Goal: Navigation & Orientation: Find specific page/section

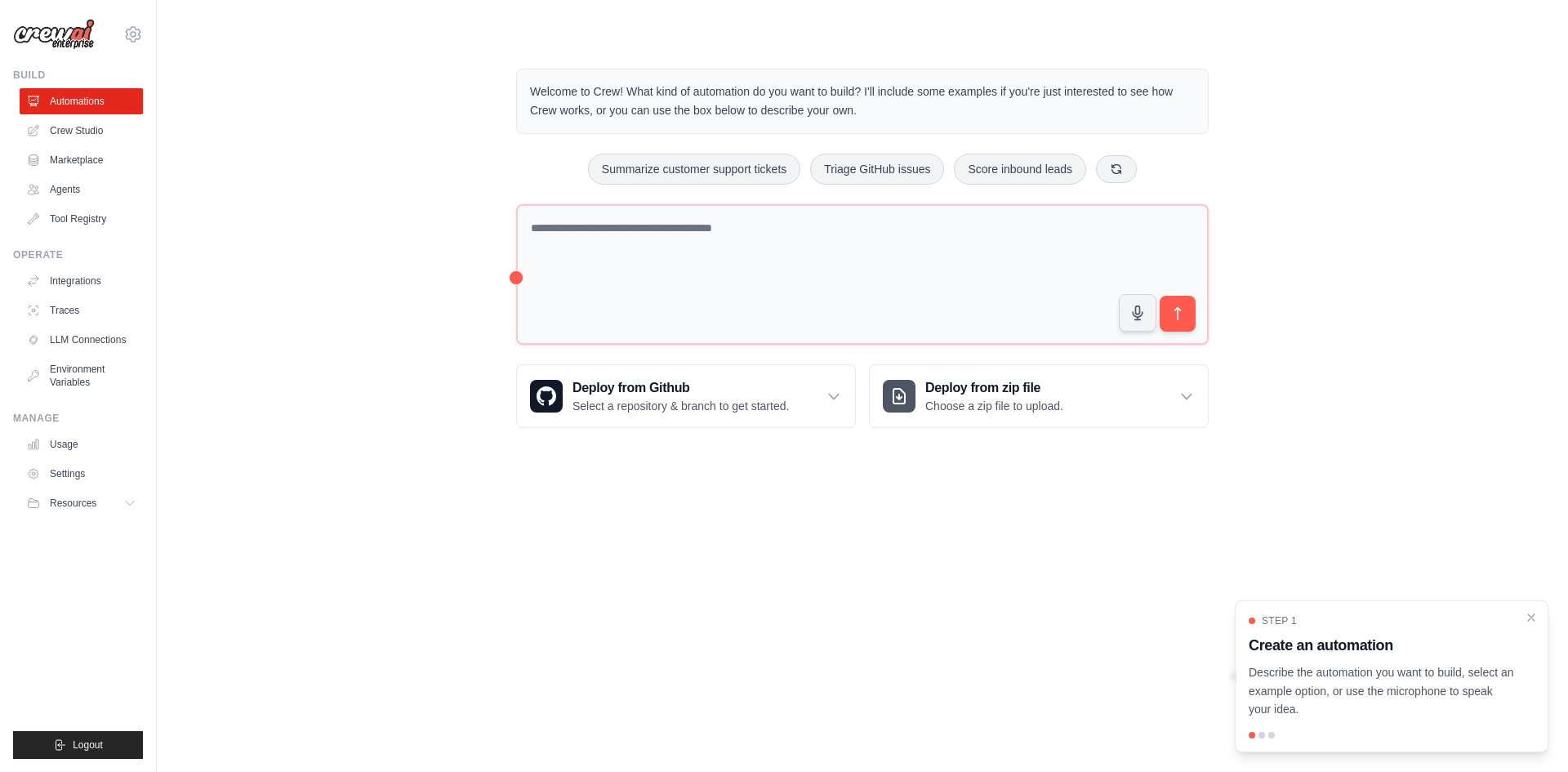
click at [1261, 731] on div "Step 1 Create an automation Describe the automation you want to build, select a…" at bounding box center [1392, 676] width 314 height 152
click at [1267, 734] on div at bounding box center [1392, 735] width 286 height 7
click at [1272, 734] on div at bounding box center [1272, 735] width 7 height 7
click at [128, 29] on icon at bounding box center [133, 35] width 20 height 20
click at [128, 30] on icon at bounding box center [133, 34] width 15 height 14
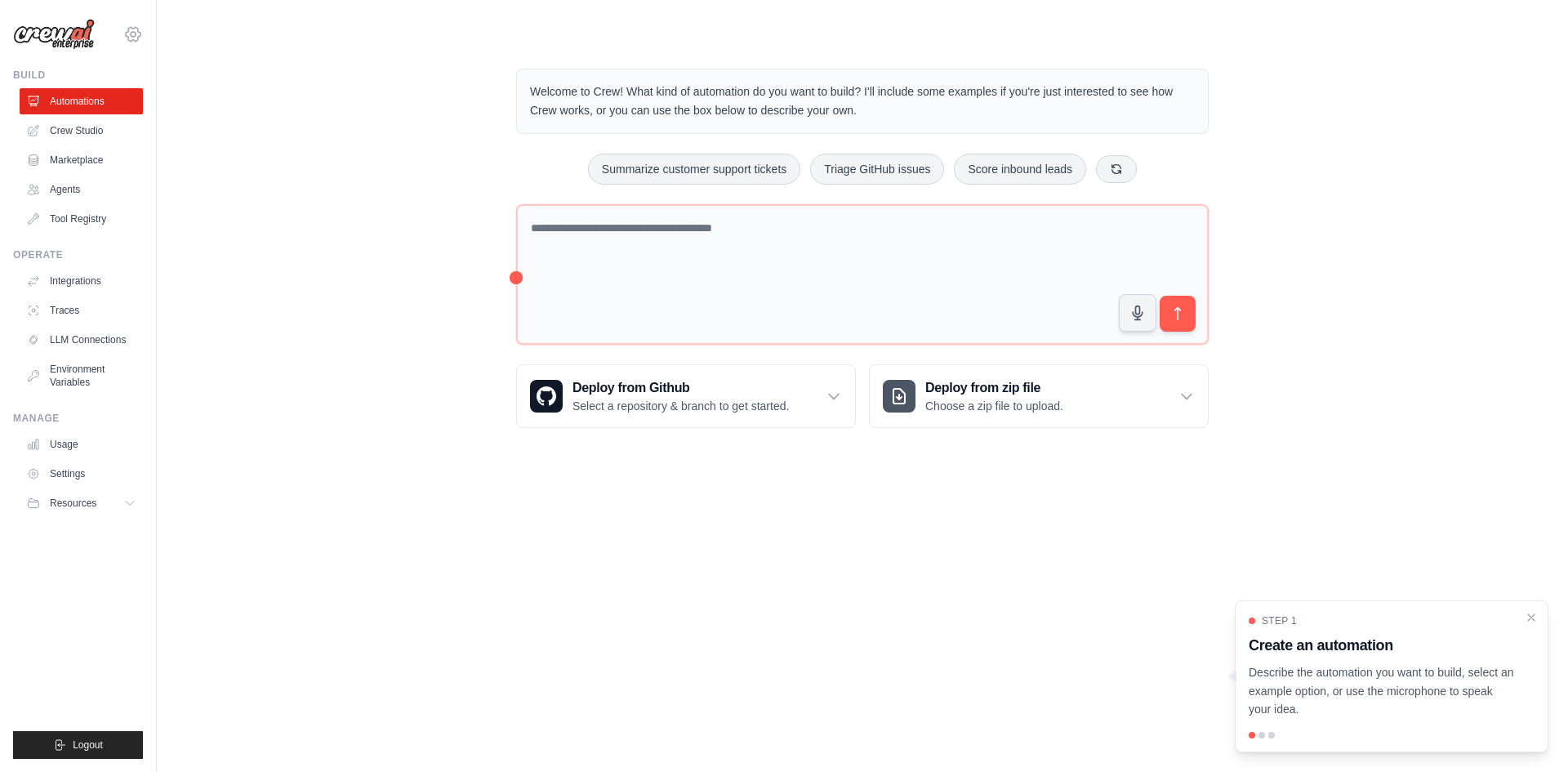
click at [128, 30] on icon at bounding box center [133, 34] width 15 height 14
click at [105, 119] on link "Settings" at bounding box center [133, 110] width 144 height 29
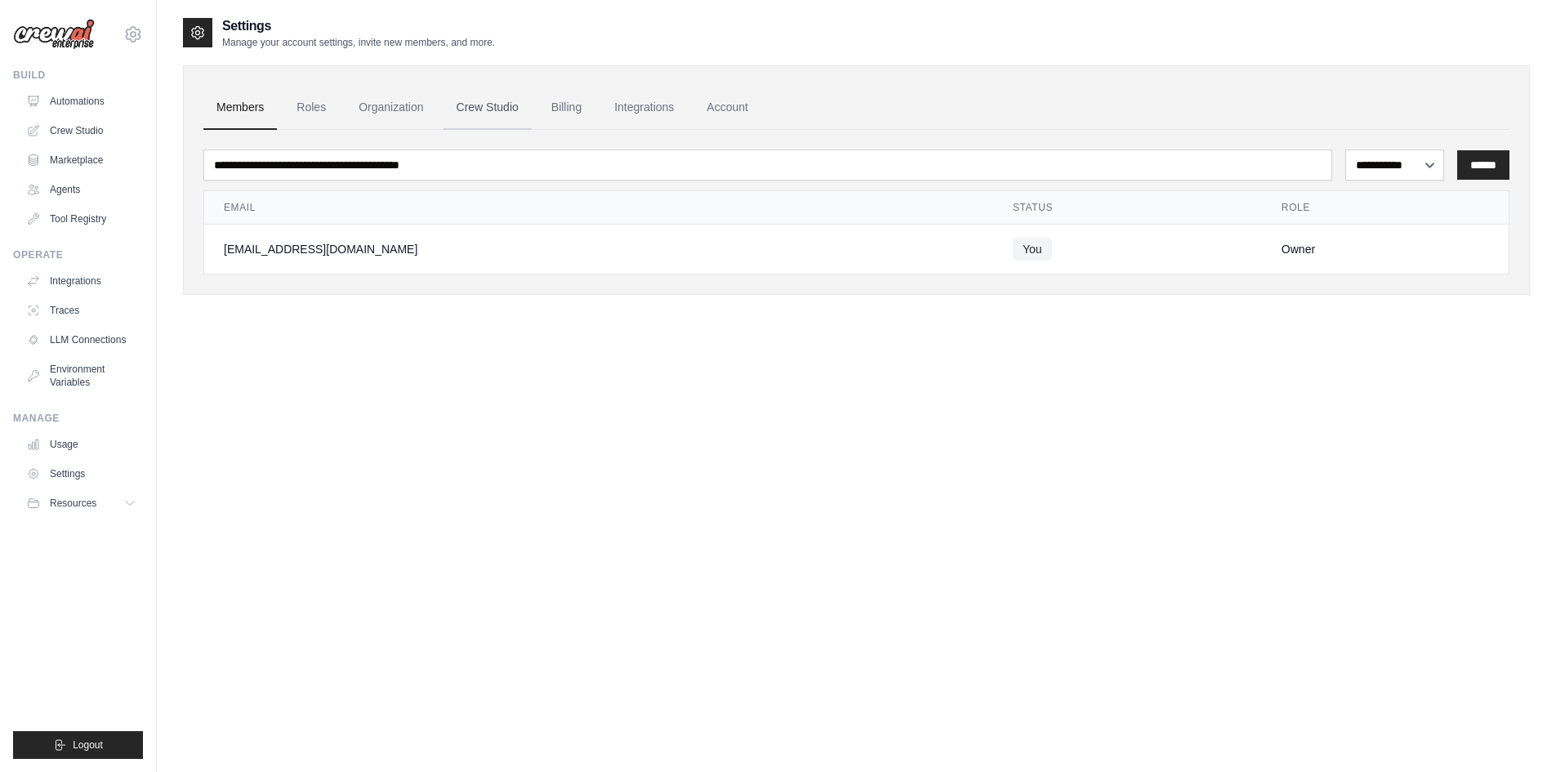
click at [513, 114] on link "Crew Studio" at bounding box center [488, 108] width 88 height 44
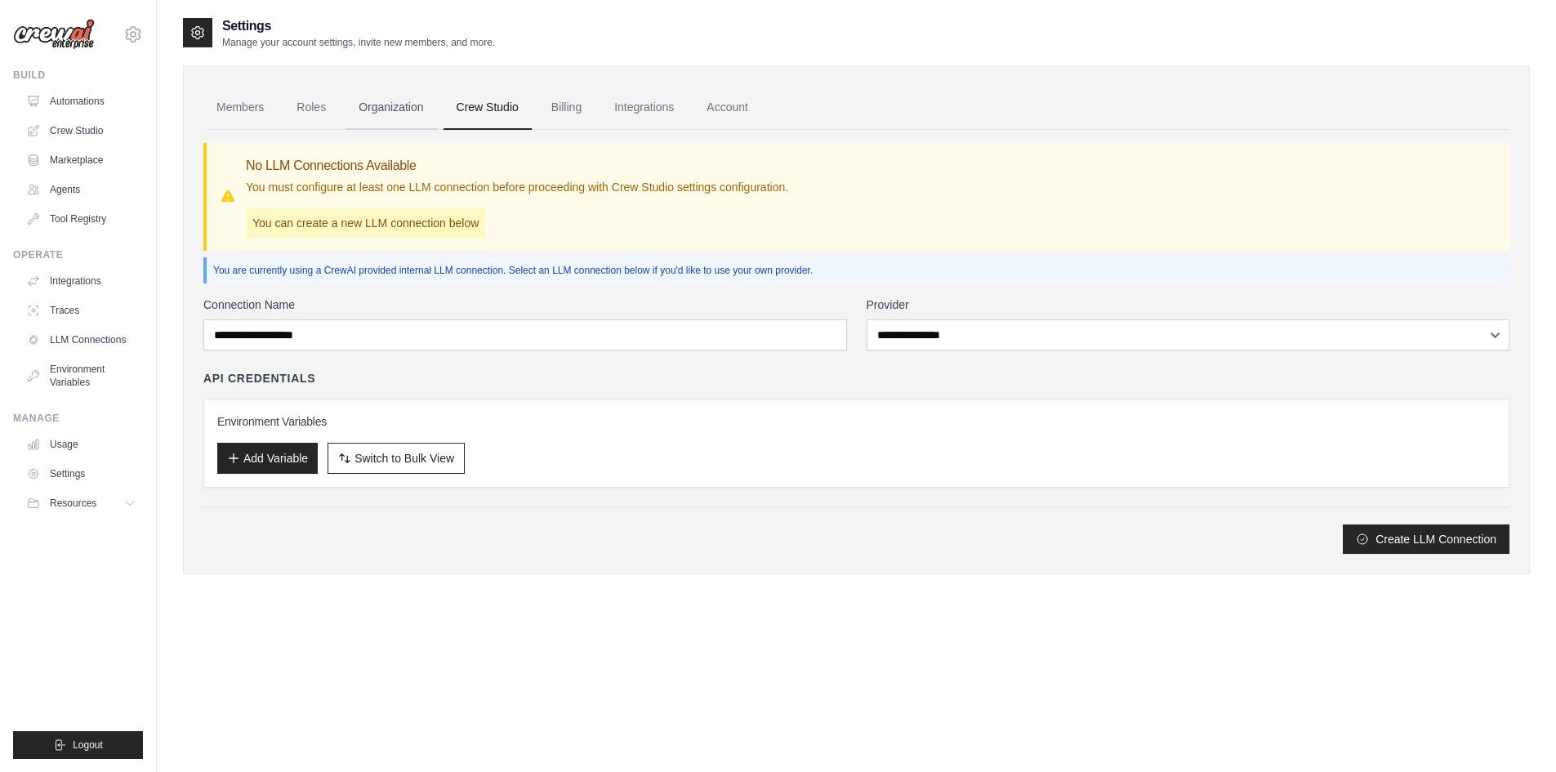
click at [384, 121] on link "Organization" at bounding box center [391, 108] width 91 height 44
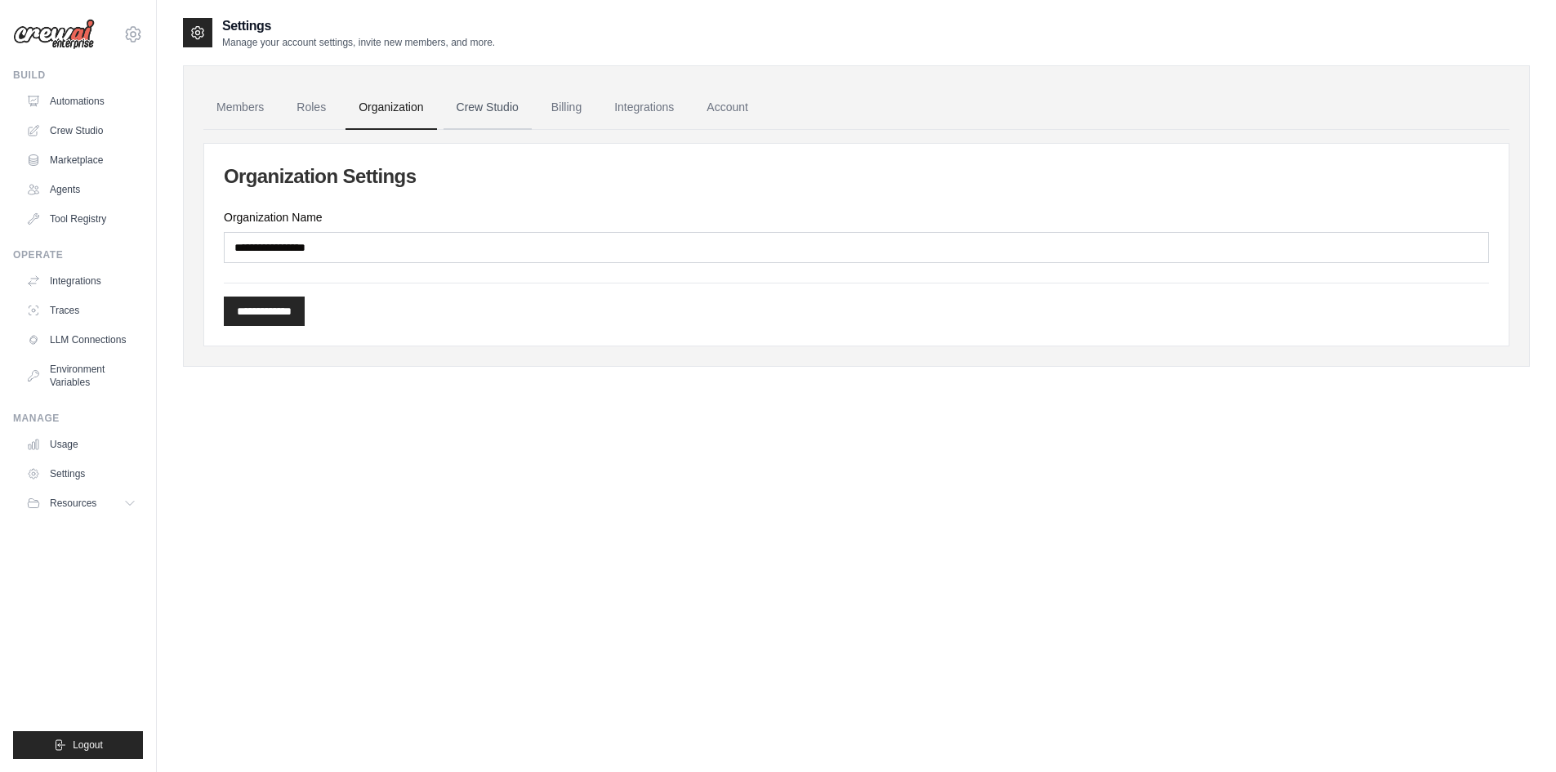
drag, startPoint x: 476, startPoint y: 114, endPoint x: 467, endPoint y: 114, distance: 9.0
click at [475, 114] on link "Crew Studio" at bounding box center [488, 108] width 88 height 44
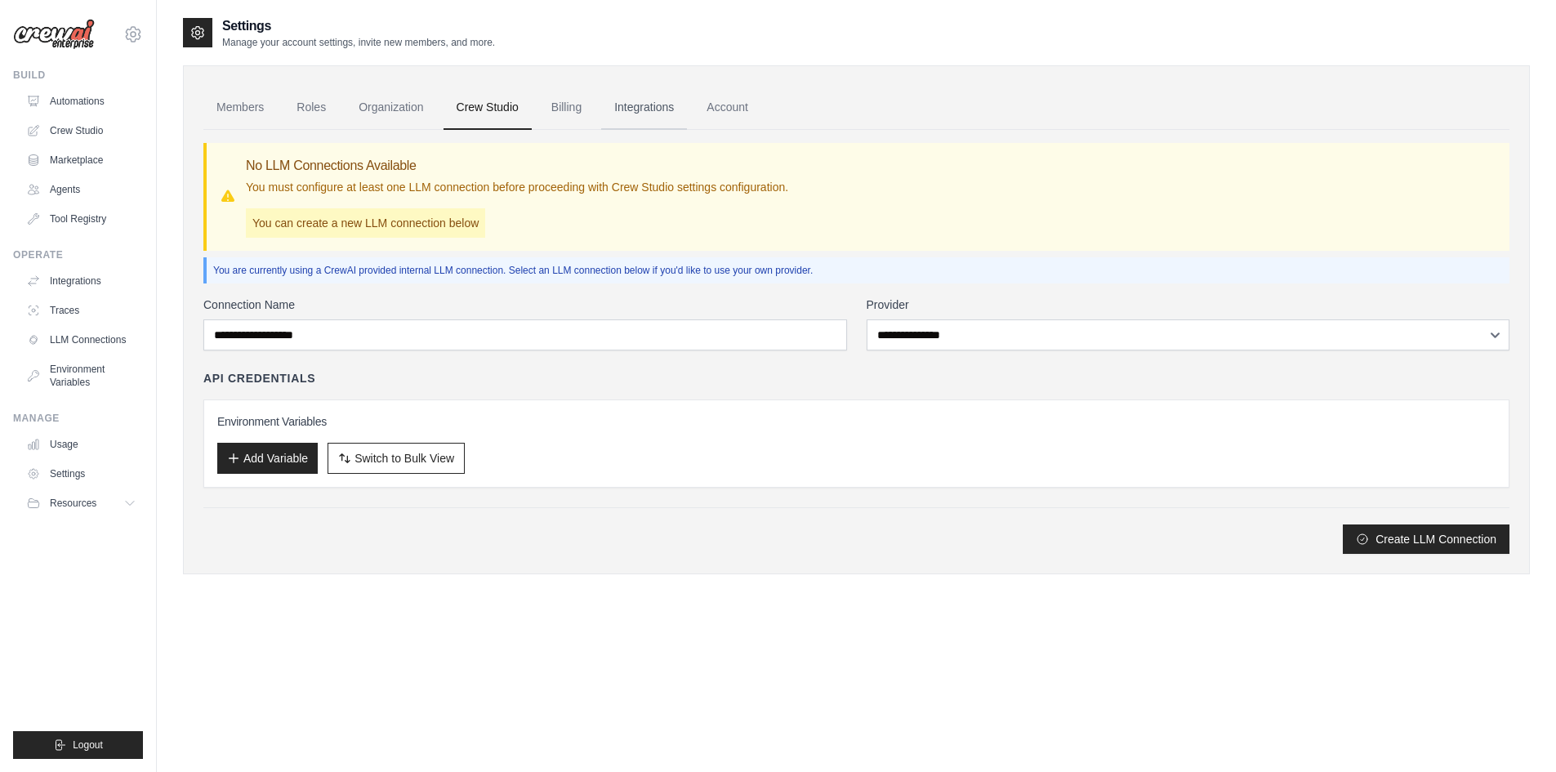
click at [618, 111] on link "Integrations" at bounding box center [644, 108] width 86 height 44
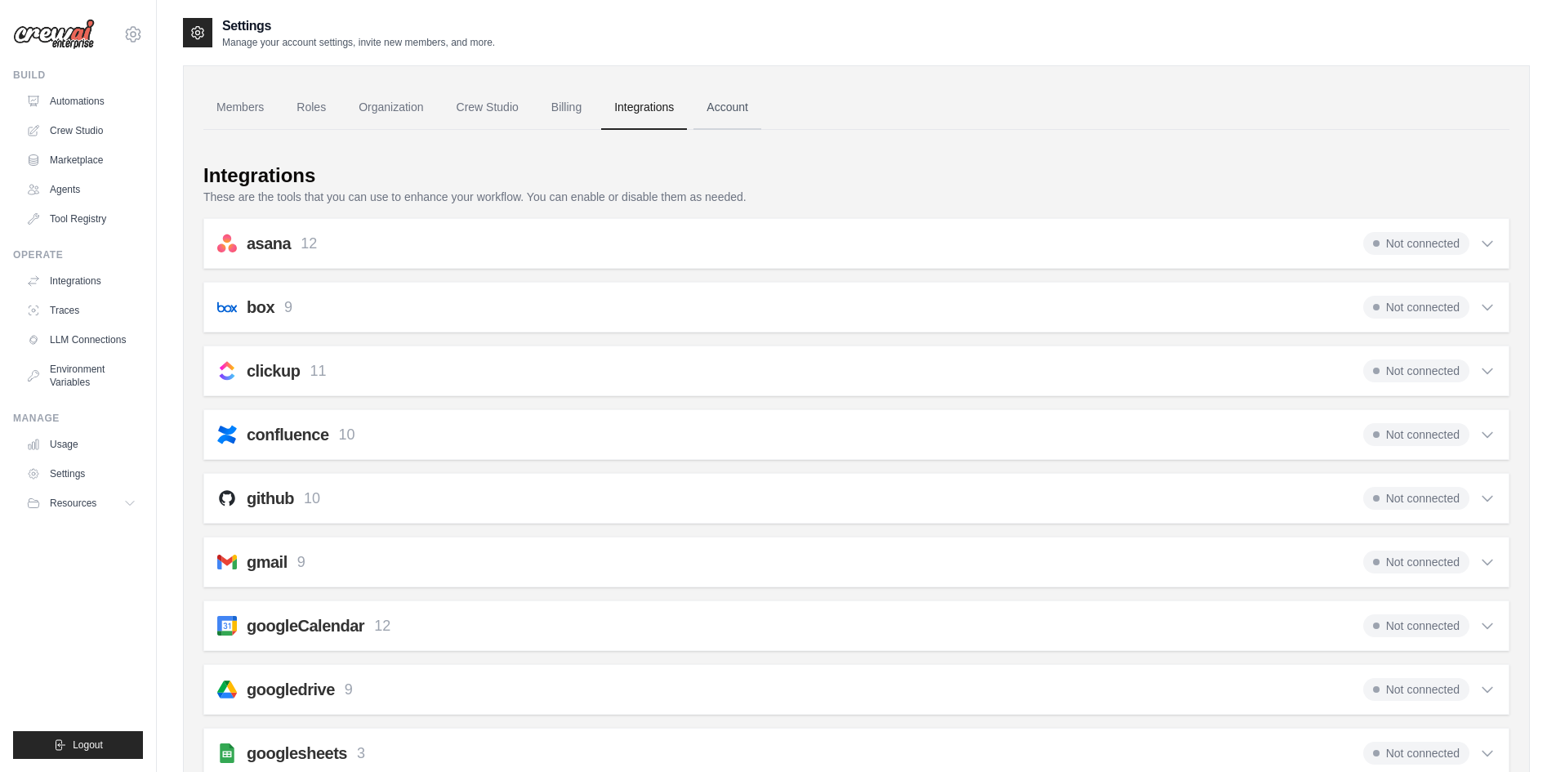
click at [719, 104] on link "Account" at bounding box center [728, 108] width 68 height 44
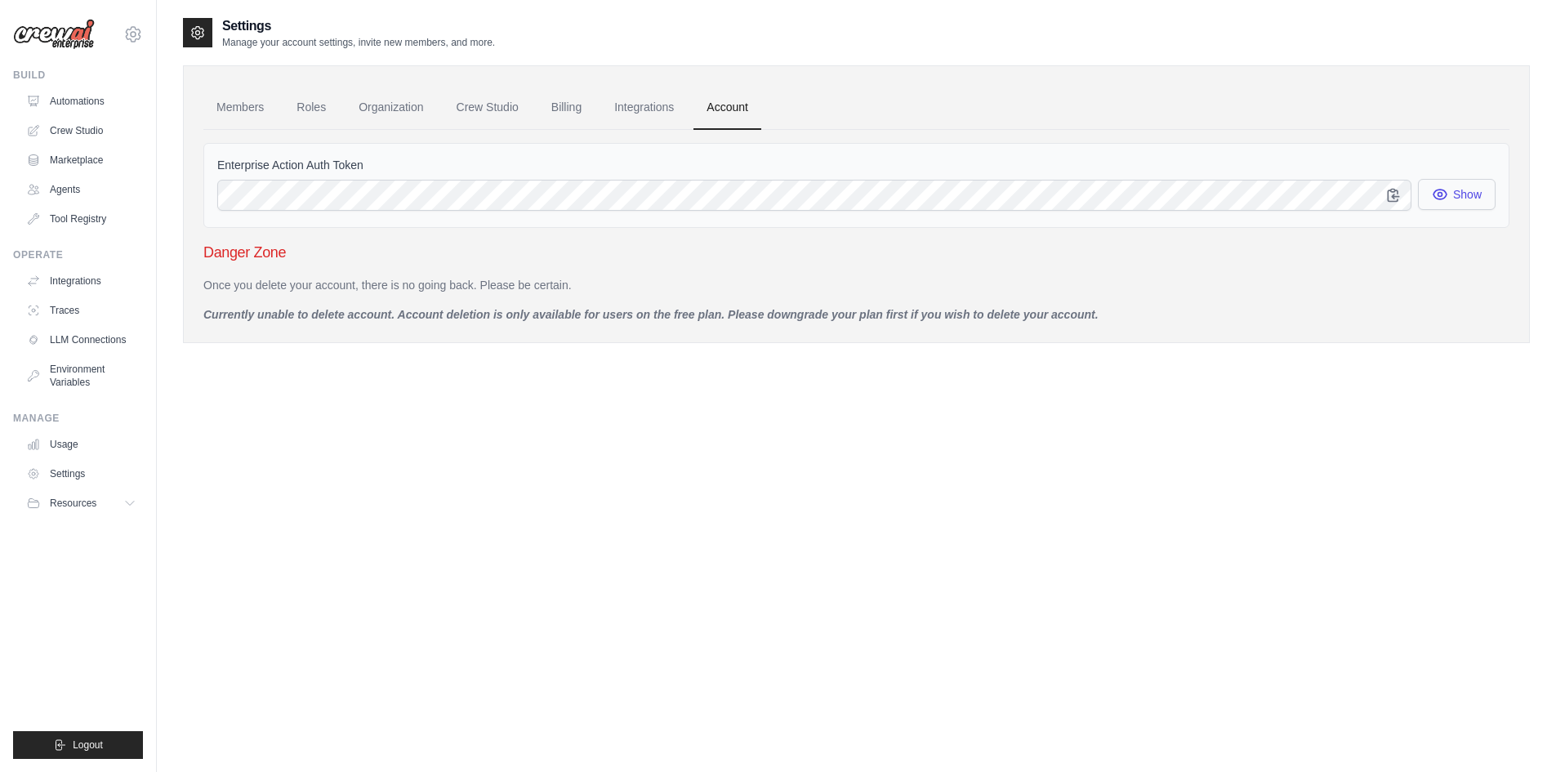
click at [1450, 196] on button "Show" at bounding box center [1457, 194] width 78 height 31
click at [1451, 195] on button "Show" at bounding box center [1457, 194] width 78 height 31
click at [592, 114] on link "Billing" at bounding box center [566, 108] width 56 height 44
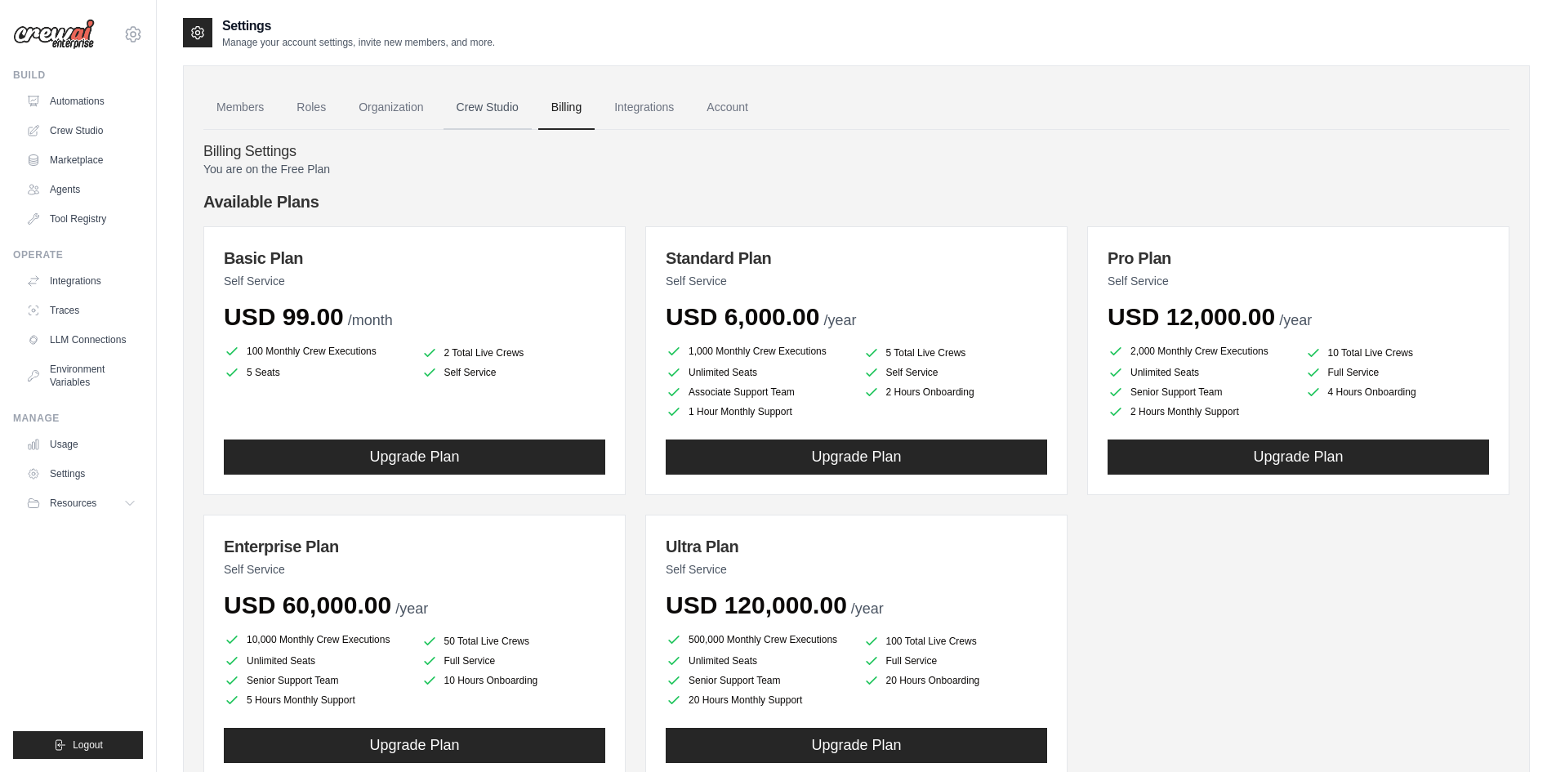
click at [469, 109] on link "Crew Studio" at bounding box center [488, 108] width 88 height 44
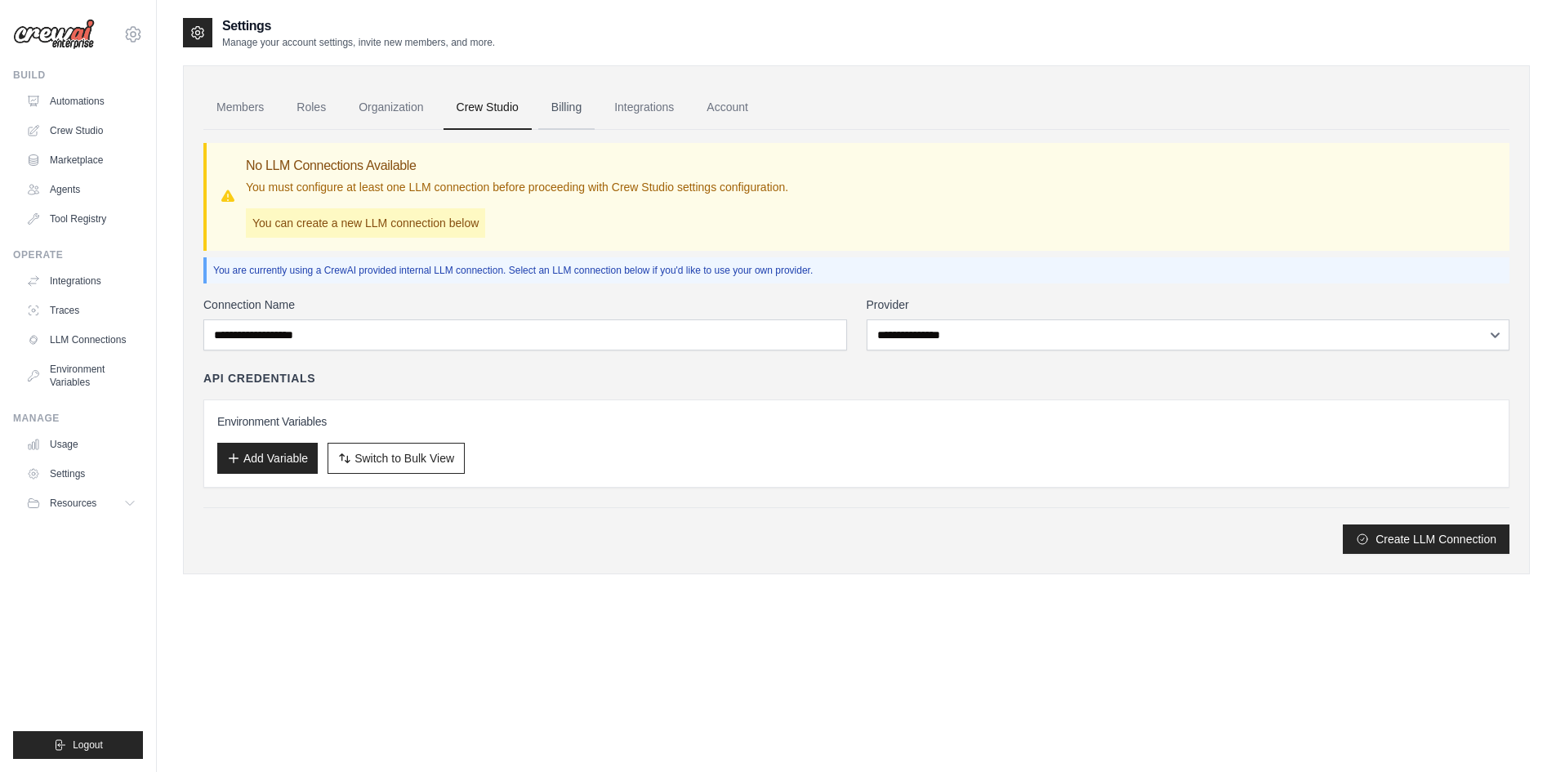
click at [565, 107] on link "Billing" at bounding box center [566, 108] width 56 height 44
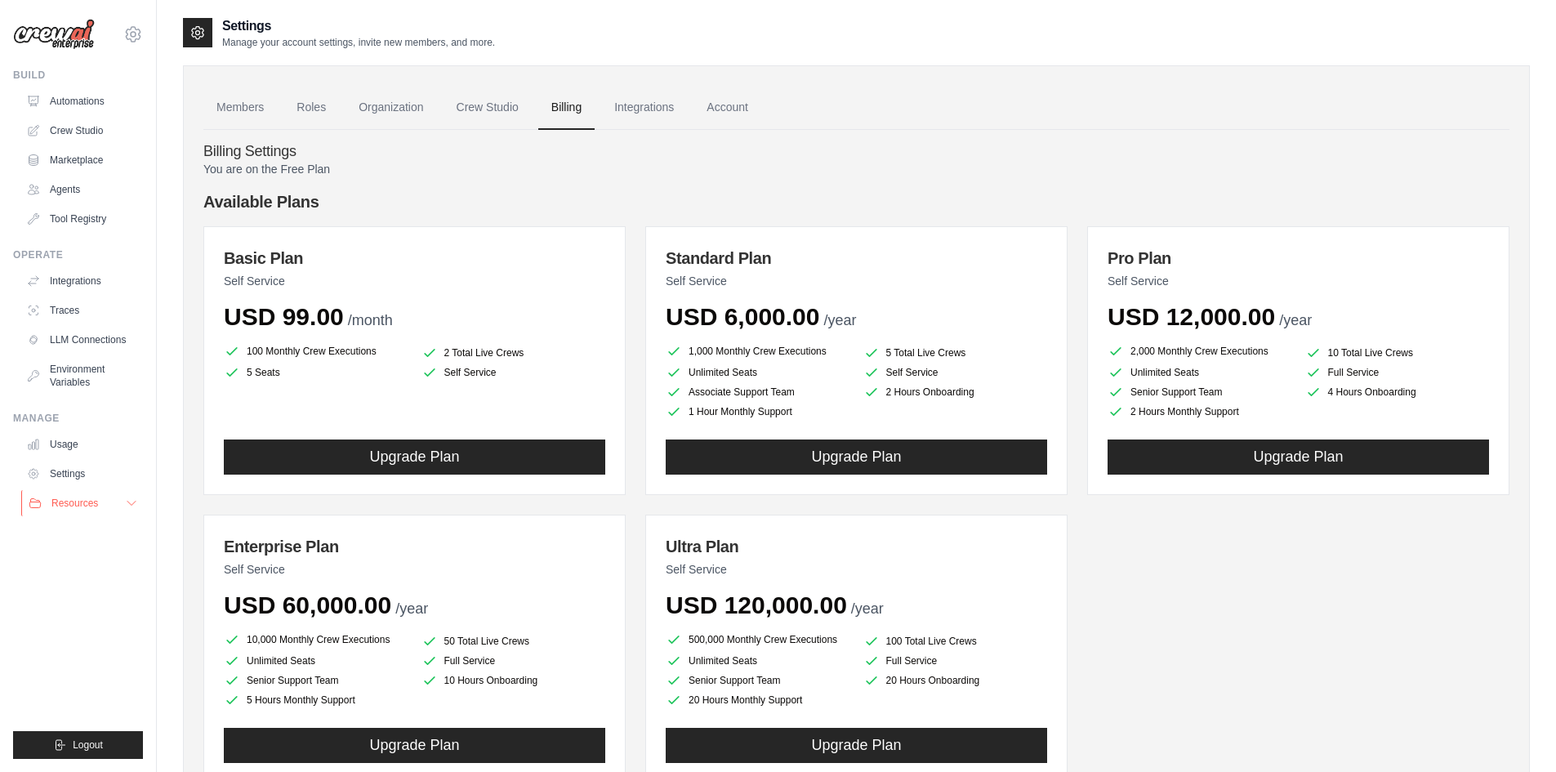
click at [98, 495] on button "Resources" at bounding box center [82, 503] width 123 height 26
click at [95, 105] on link "Automations" at bounding box center [82, 101] width 123 height 26
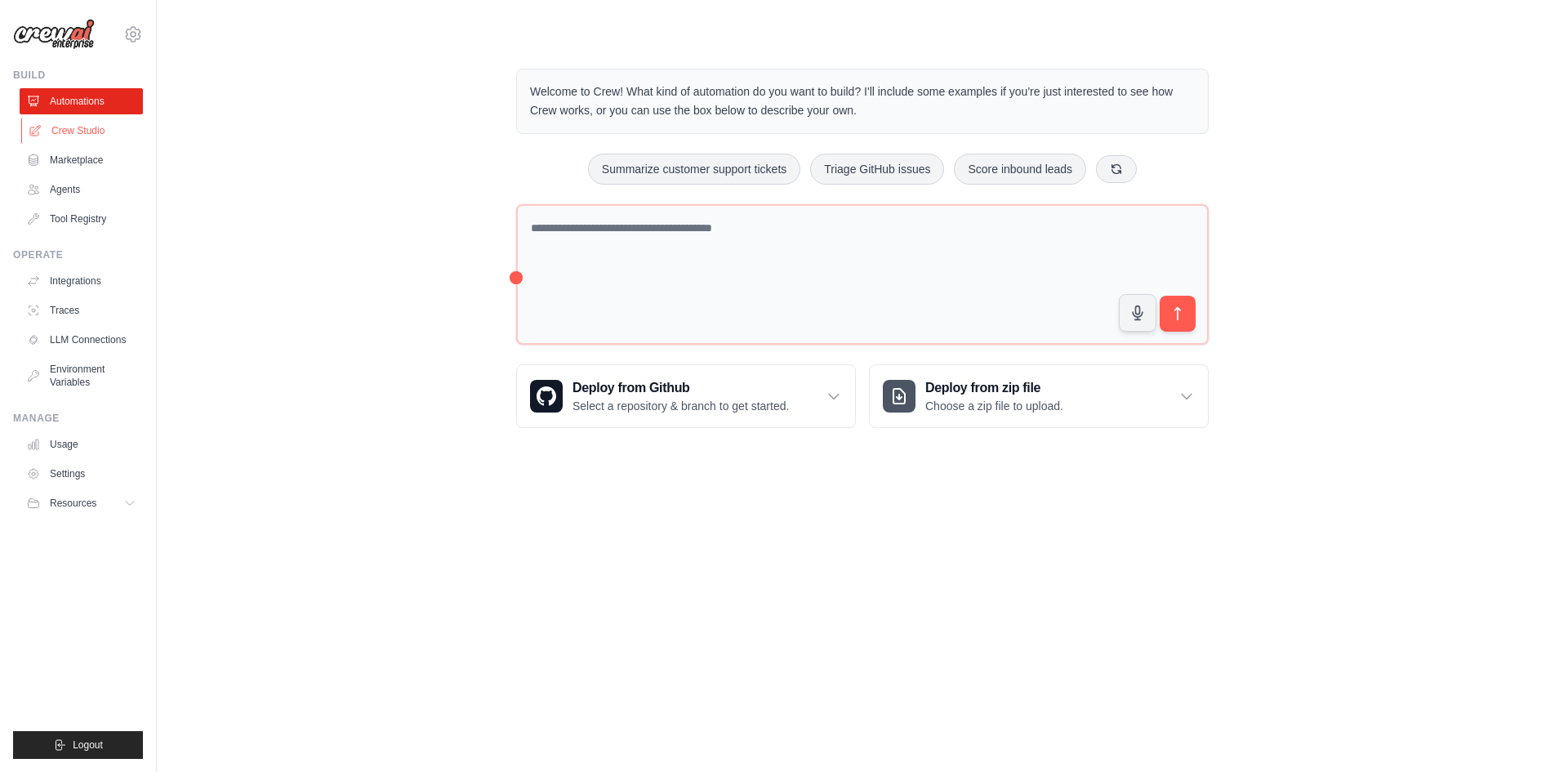
click at [83, 126] on link "Crew Studio" at bounding box center [82, 131] width 123 height 26
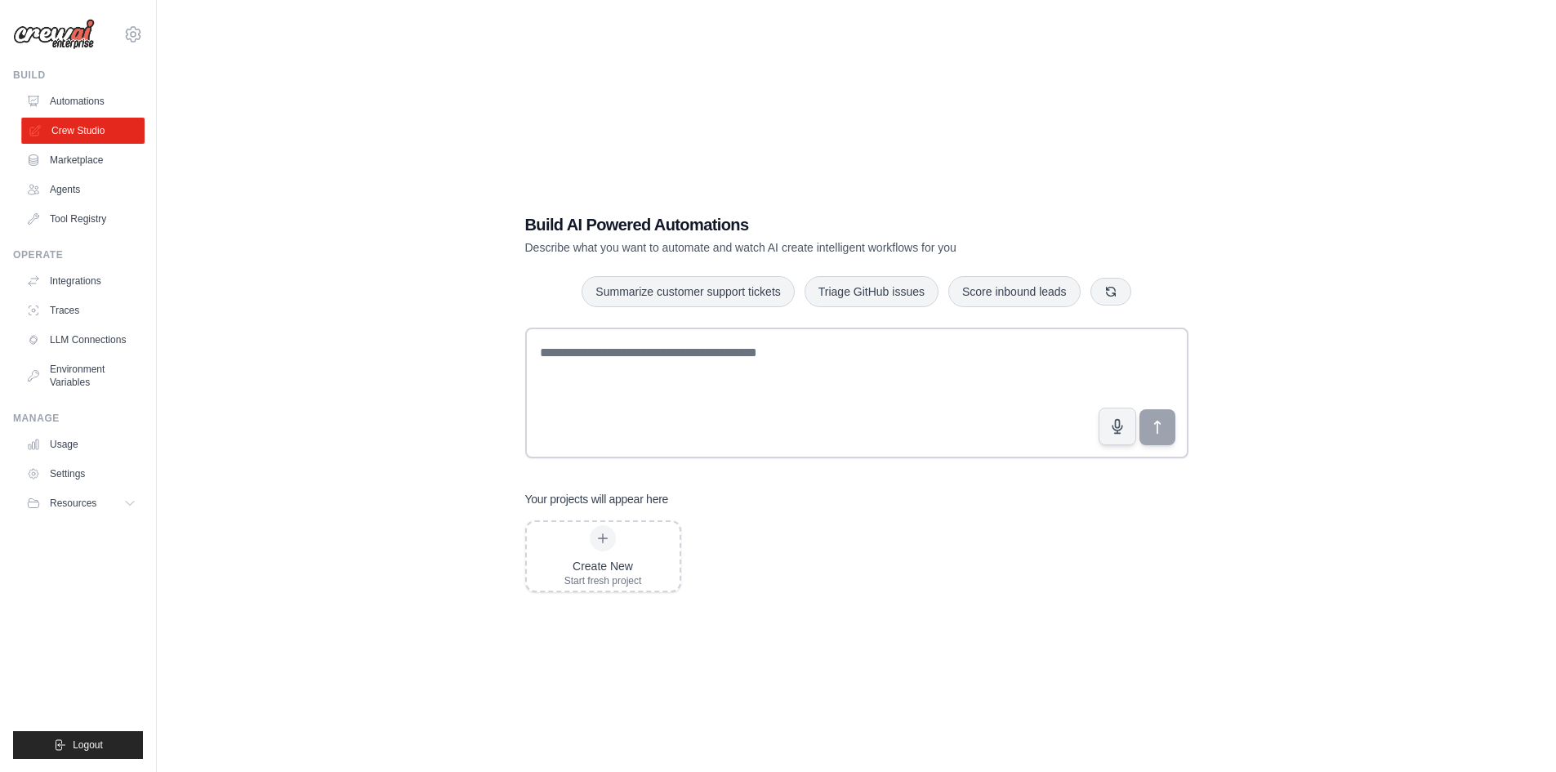
click at [79, 141] on link "Crew Studio" at bounding box center [82, 131] width 123 height 26
click at [80, 150] on link "Marketplace" at bounding box center [81, 160] width 123 height 26
